Goal: Task Accomplishment & Management: Complete application form

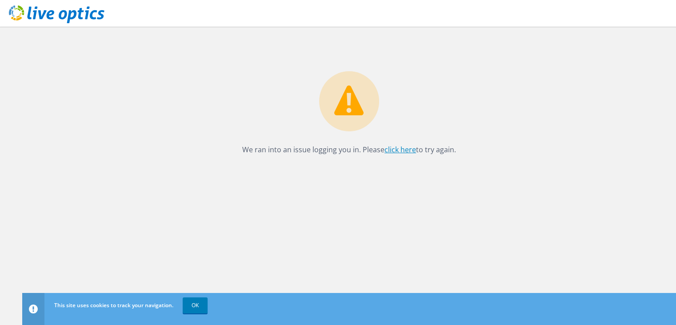
click at [397, 152] on link "click here" at bounding box center [401, 150] width 32 height 10
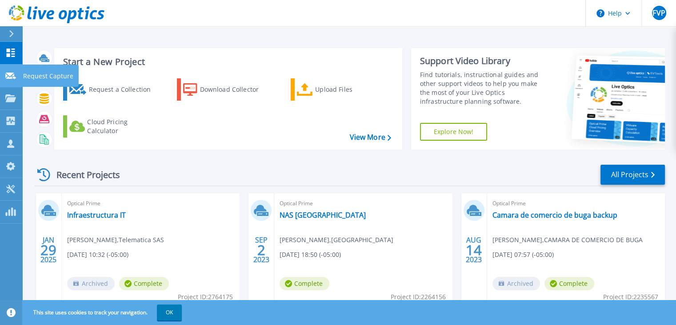
click at [34, 76] on p "Request Capture" at bounding box center [48, 75] width 50 height 23
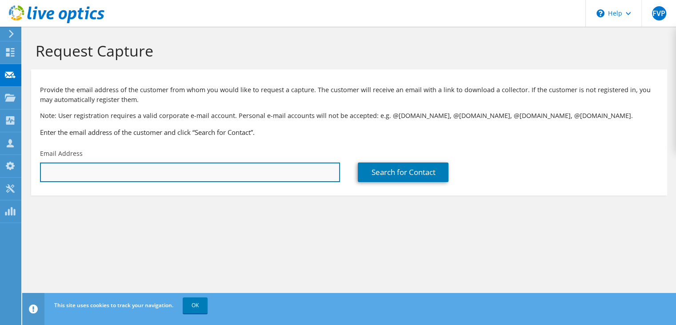
click at [111, 173] on input "text" at bounding box center [190, 172] width 300 height 20
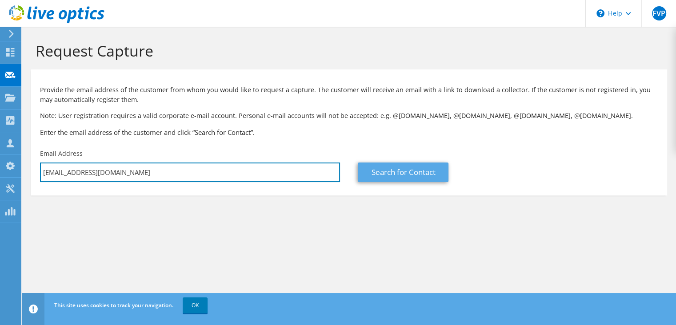
type input "[EMAIL_ADDRESS][DOMAIN_NAME]"
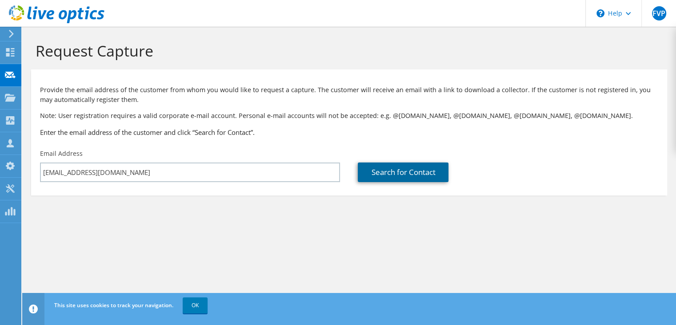
click at [369, 172] on link "Search for Contact" at bounding box center [403, 172] width 91 height 20
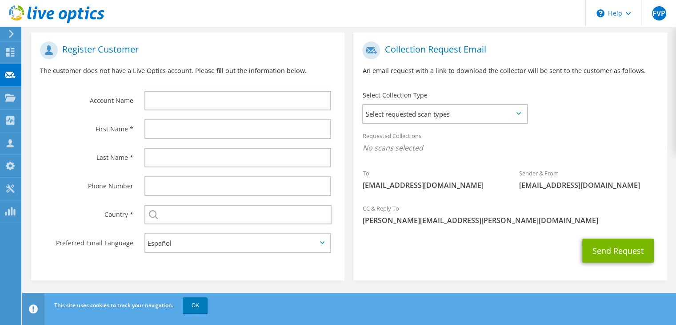
scroll to position [172, 0]
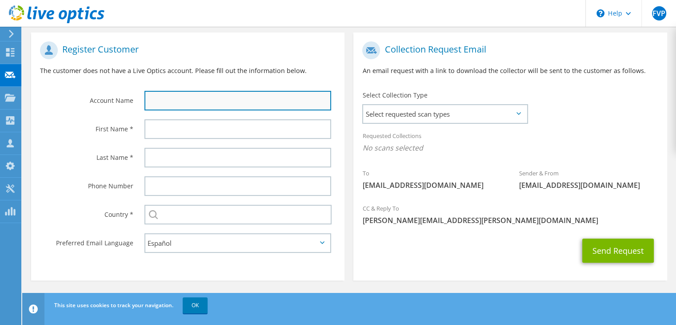
click at [153, 105] on input "text" at bounding box center [238, 101] width 187 height 20
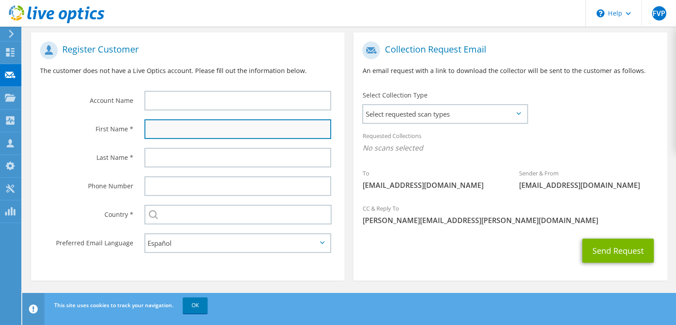
click at [158, 133] on input "text" at bounding box center [238, 129] width 187 height 20
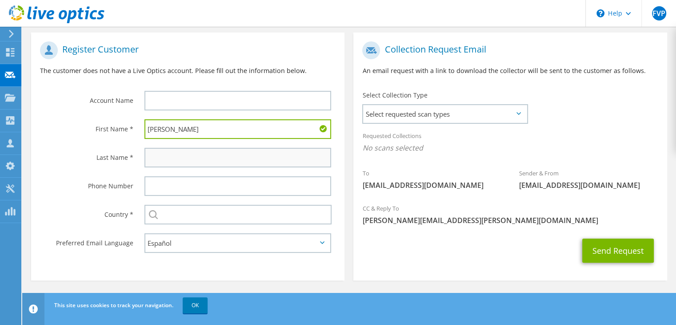
type input "[PERSON_NAME]"
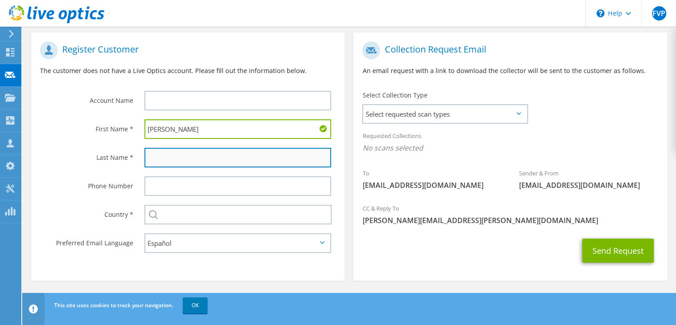
click at [160, 158] on input "text" at bounding box center [238, 158] width 187 height 20
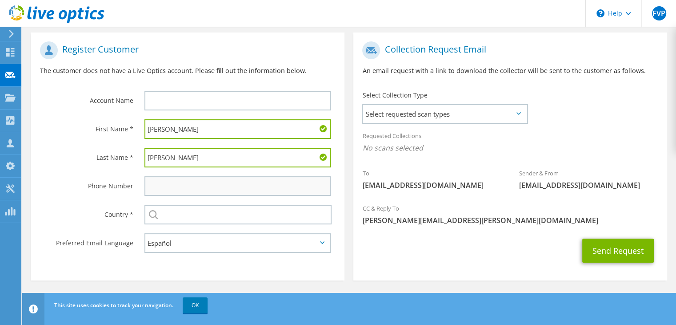
type input "[PERSON_NAME]"
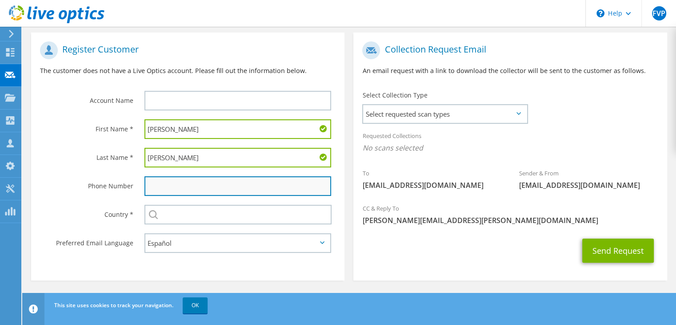
click at [169, 181] on input "text" at bounding box center [238, 186] width 187 height 20
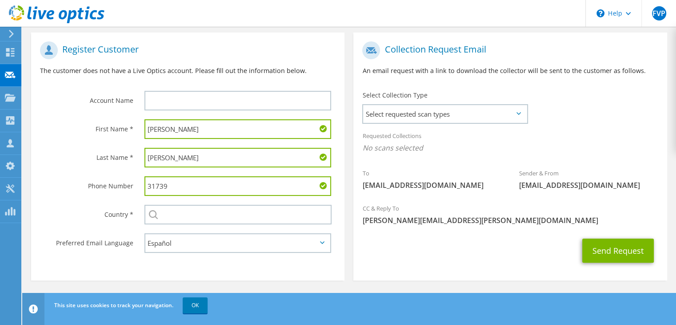
type input "31739"
click at [165, 130] on input "[PERSON_NAME]" at bounding box center [238, 129] width 187 height 20
type input "[PERSON_NAME]"
drag, startPoint x: 179, startPoint y: 186, endPoint x: 113, endPoint y: 182, distance: 66.4
click at [113, 182] on div "Phone Number 31739" at bounding box center [188, 186] width 314 height 28
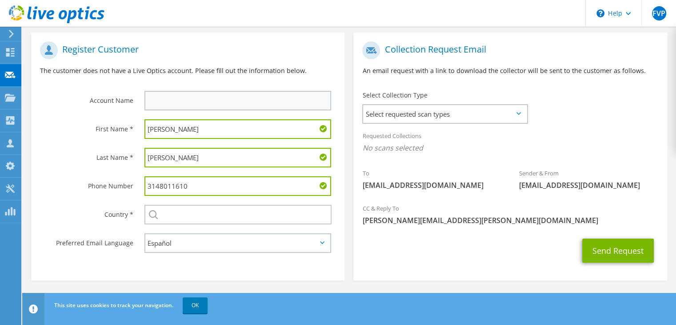
type input "3148011610"
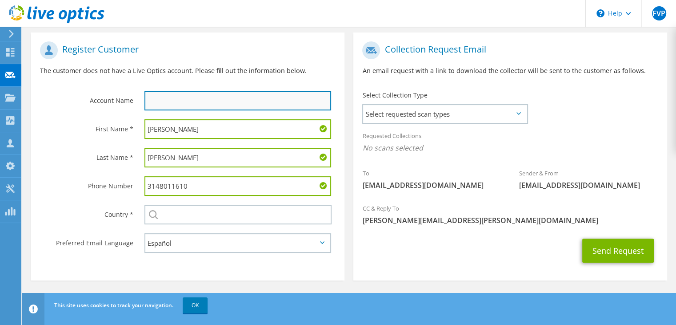
click at [161, 102] on input "text" at bounding box center [238, 101] width 187 height 20
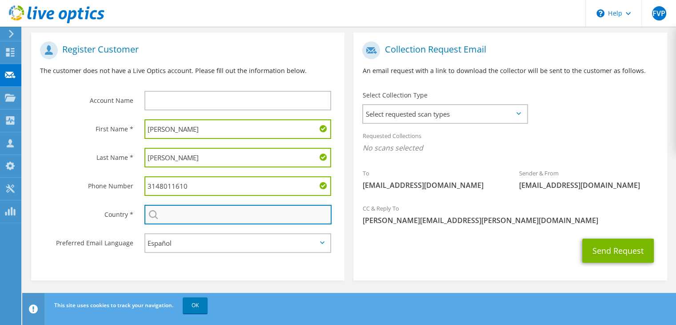
click at [192, 212] on input "text" at bounding box center [238, 215] width 187 height 20
click at [219, 211] on input "text" at bounding box center [238, 215] width 187 height 20
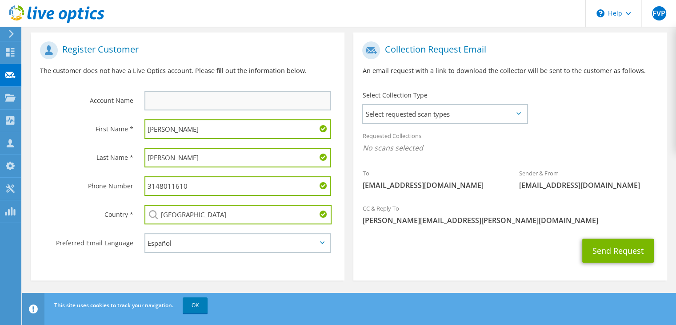
type input "[GEOGRAPHIC_DATA]"
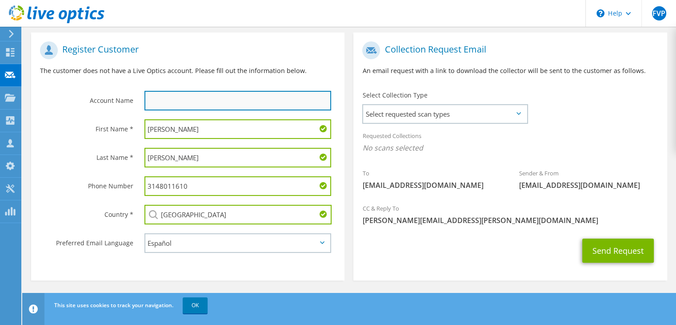
click at [178, 105] on input "text" at bounding box center [238, 101] width 187 height 20
click at [180, 104] on input "text" at bounding box center [238, 101] width 187 height 20
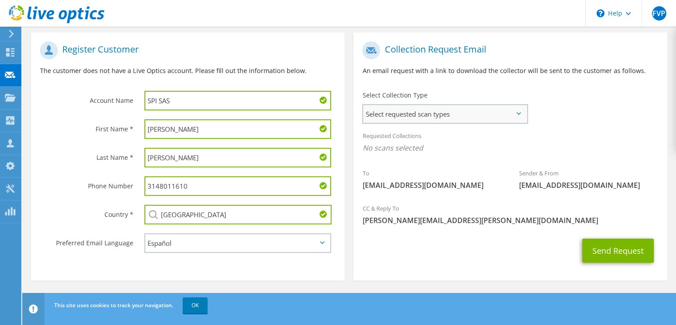
type input "SPI SAS"
click at [515, 115] on span "Select requested scan types" at bounding box center [445, 114] width 164 height 18
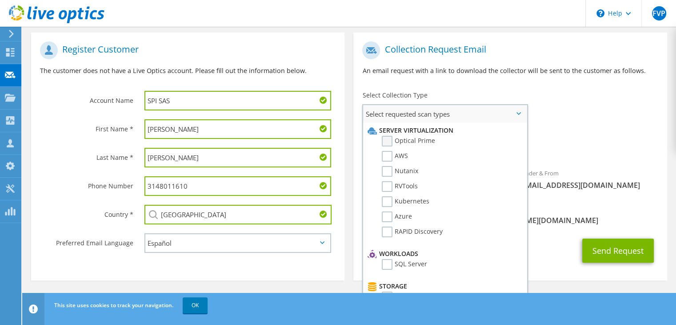
click at [399, 139] on label "Optical Prime" at bounding box center [408, 141] width 53 height 11
click at [0, 0] on input "Optical Prime" at bounding box center [0, 0] width 0 height 0
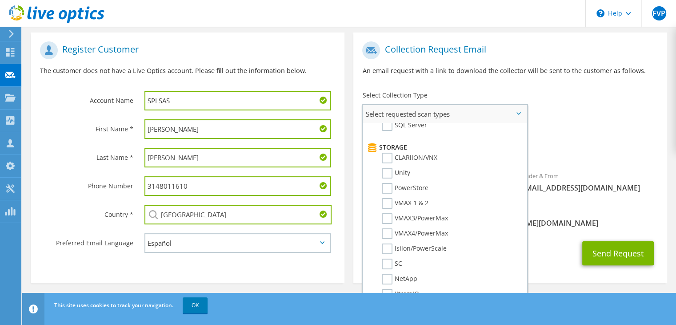
scroll to position [139, 0]
drag, startPoint x: 214, startPoint y: 182, endPoint x: 114, endPoint y: 178, distance: 100.1
click at [114, 178] on div "Phone Number 3148011610" at bounding box center [188, 186] width 314 height 28
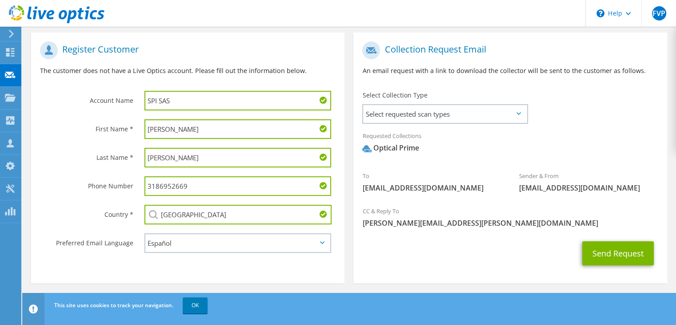
type input "3186952669"
click at [285, 284] on div "Register Customer The customer does not have a Live Optics account. Please fill…" at bounding box center [188, 159] width 322 height 255
click at [520, 114] on icon at bounding box center [519, 113] width 4 height 3
click at [606, 252] on button "Send Request" at bounding box center [619, 253] width 72 height 24
